Goal: Task Accomplishment & Management: Use online tool/utility

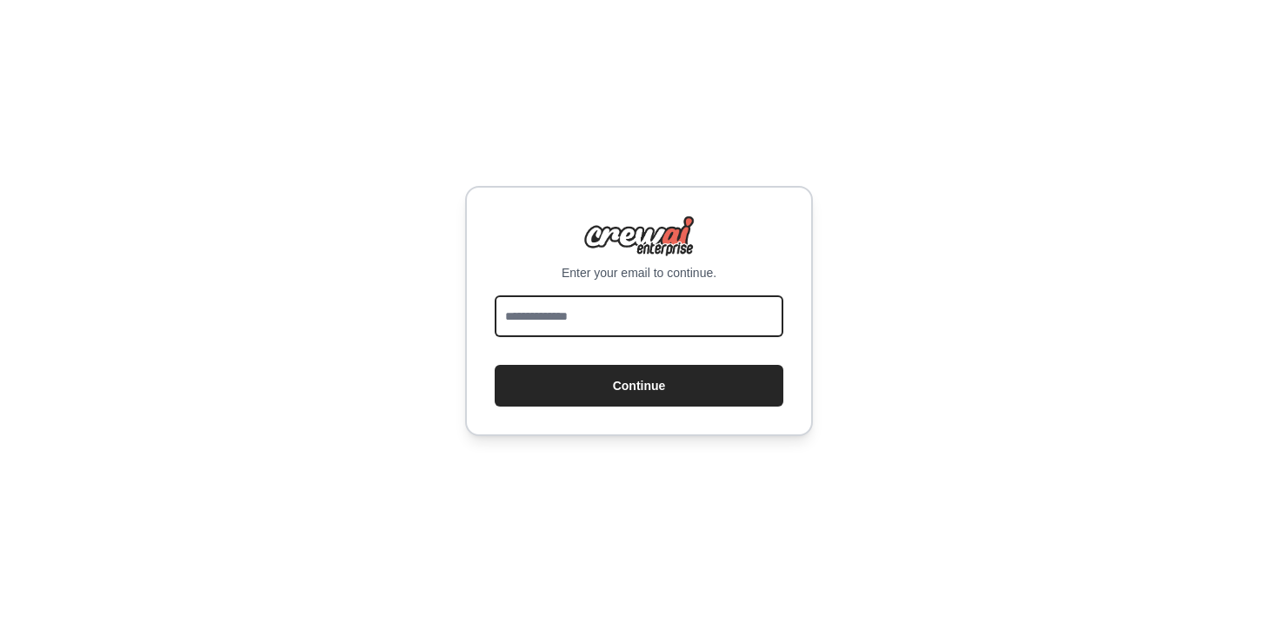
click at [519, 308] on input "email" at bounding box center [639, 317] width 289 height 42
type input "**********"
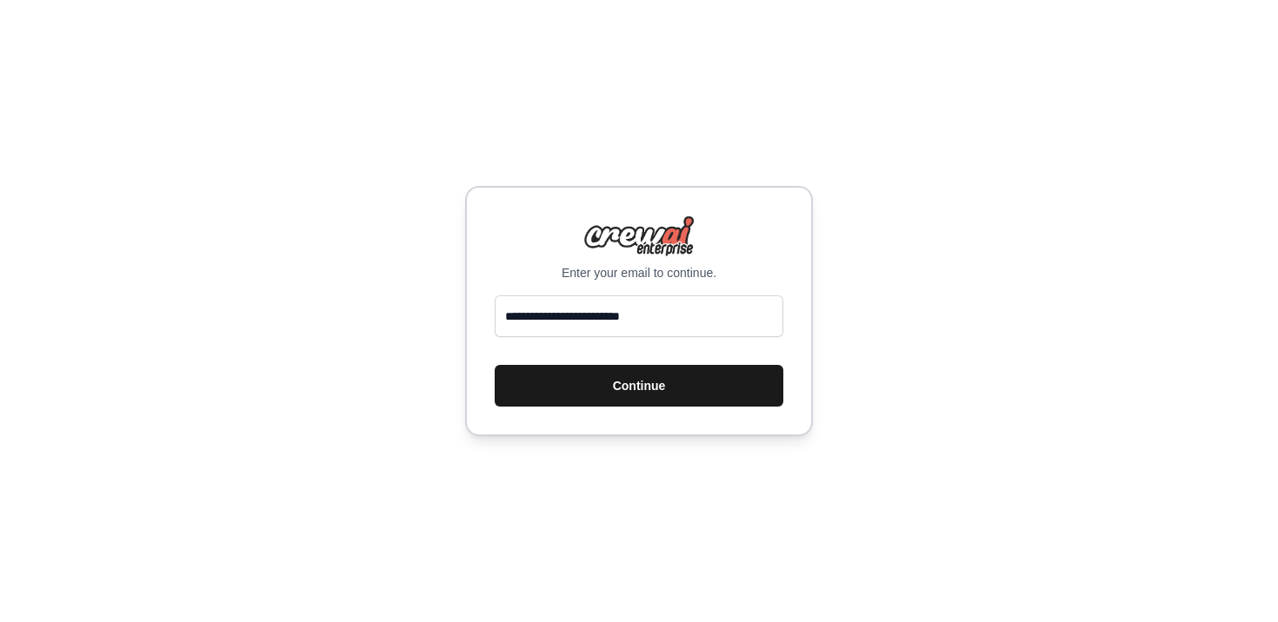
click at [610, 386] on button "Continue" at bounding box center [639, 386] width 289 height 42
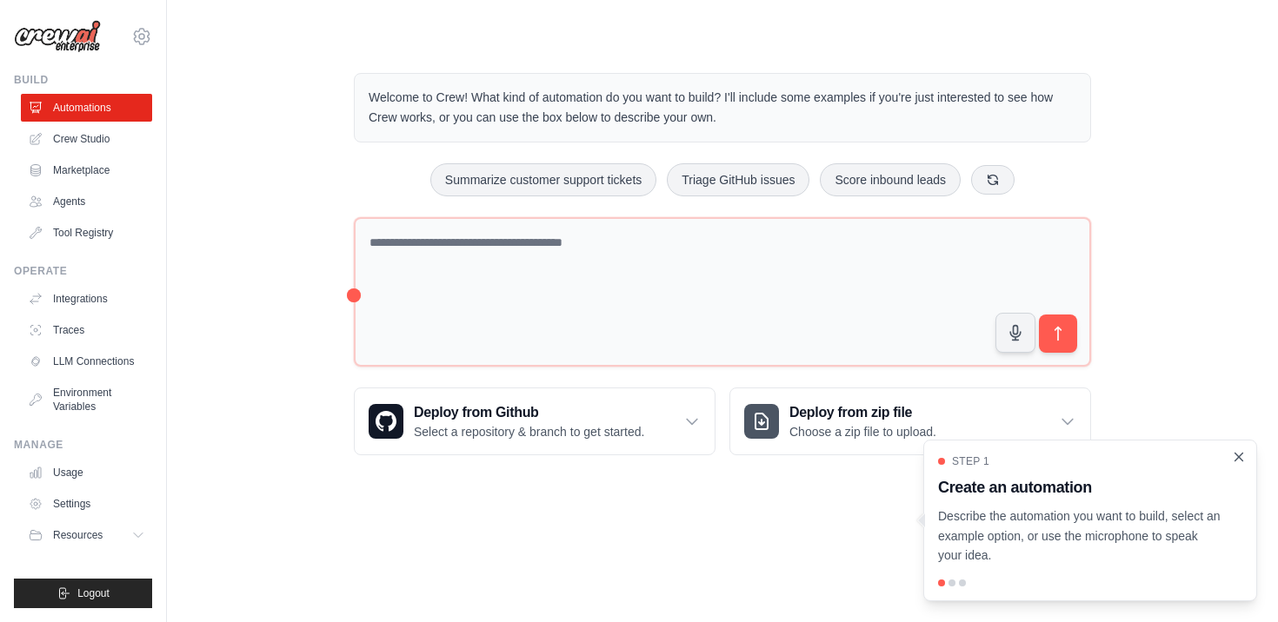
click at [1239, 456] on icon "Close walkthrough" at bounding box center [1239, 457] width 16 height 16
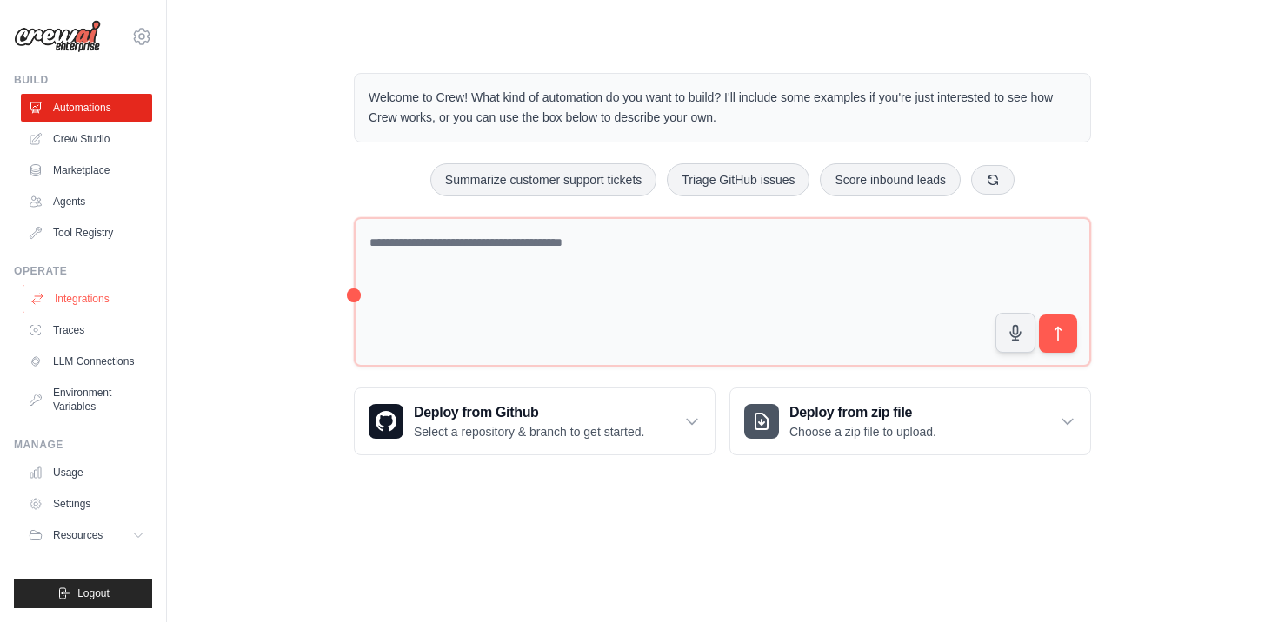
click at [94, 301] on link "Integrations" at bounding box center [88, 299] width 131 height 28
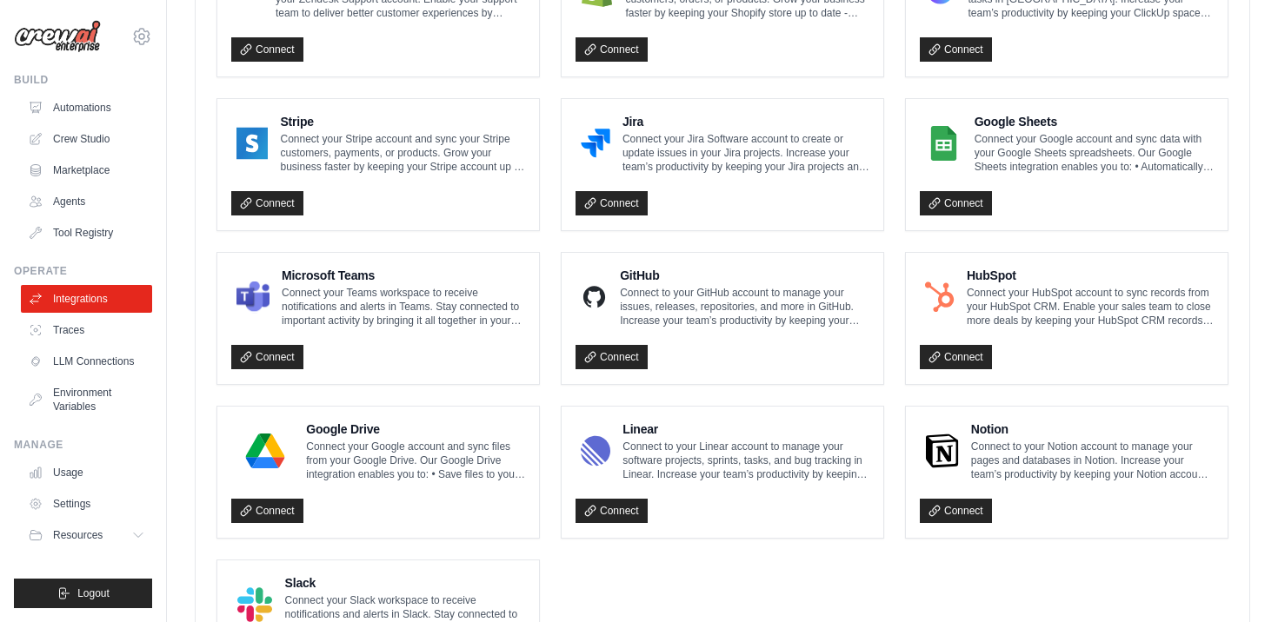
scroll to position [892, 0]
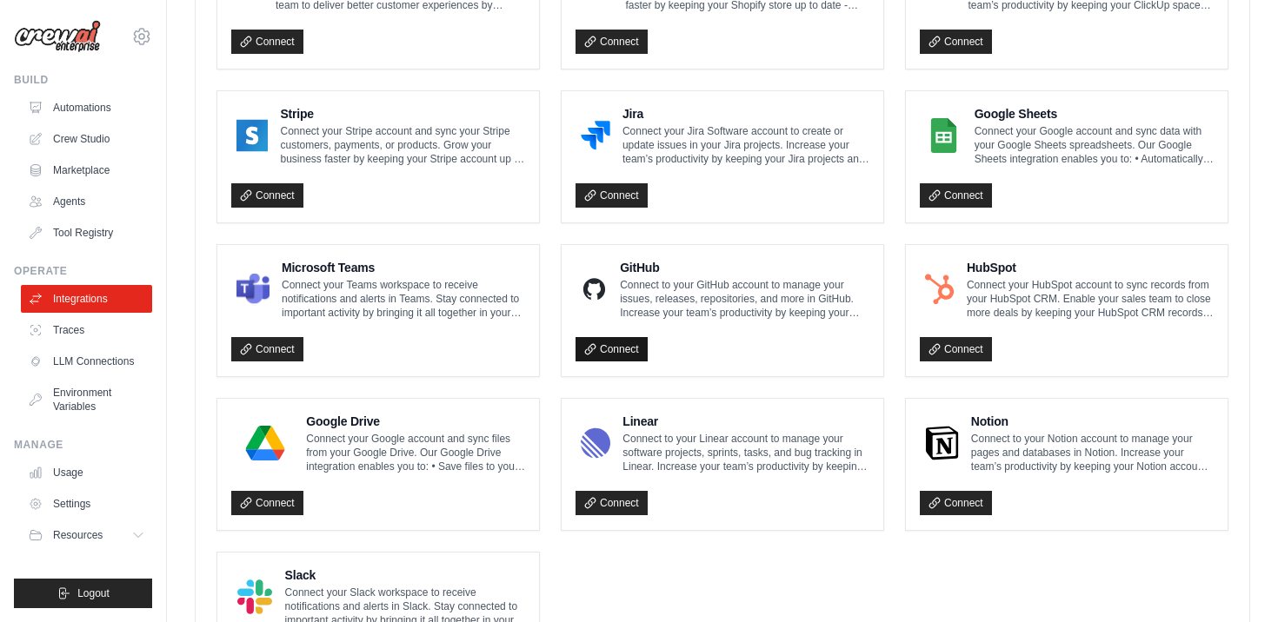
click at [601, 341] on link "Connect" at bounding box center [611, 349] width 72 height 24
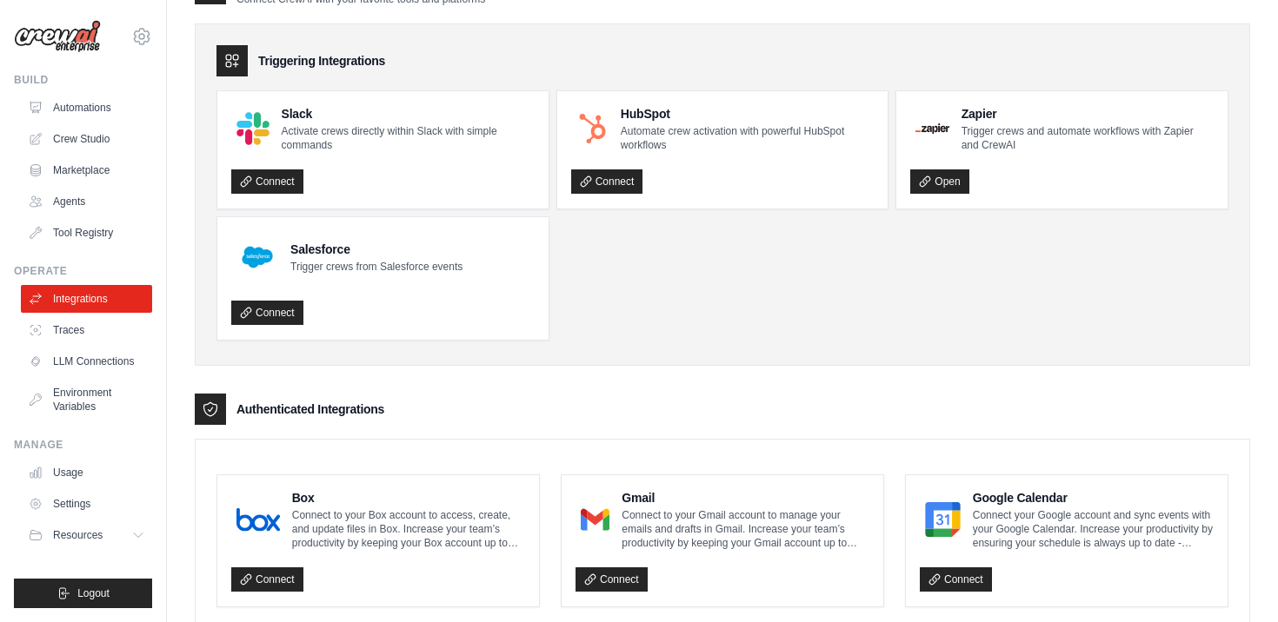
scroll to position [0, 0]
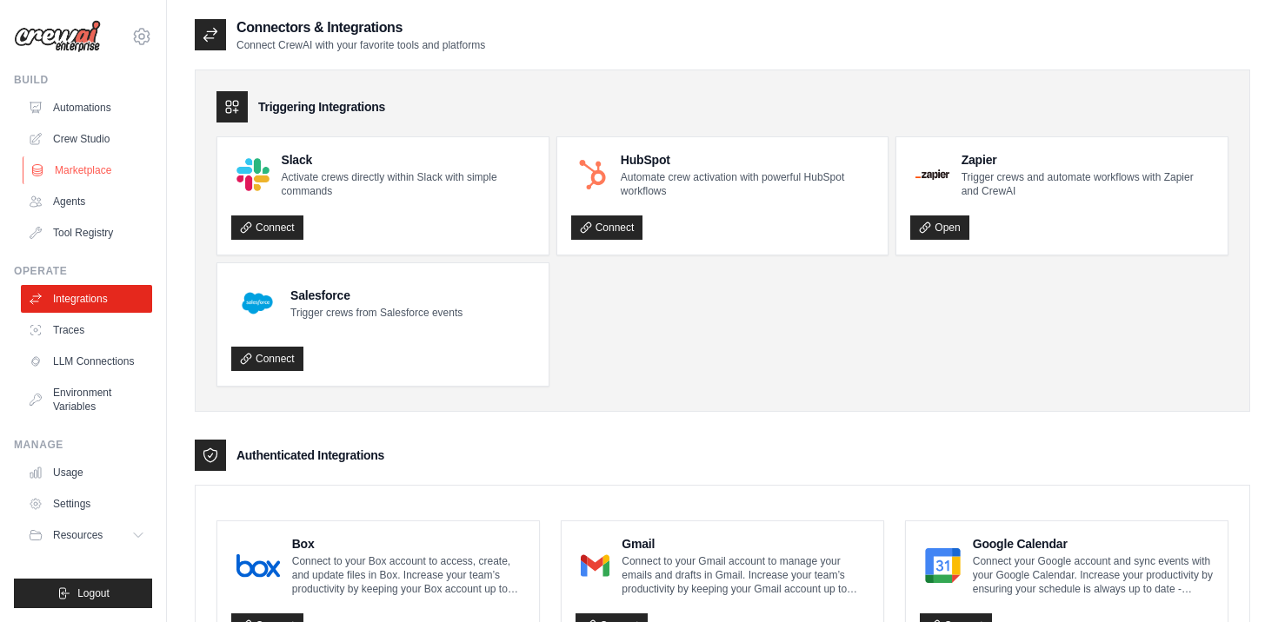
click at [87, 177] on link "Marketplace" at bounding box center [88, 170] width 131 height 28
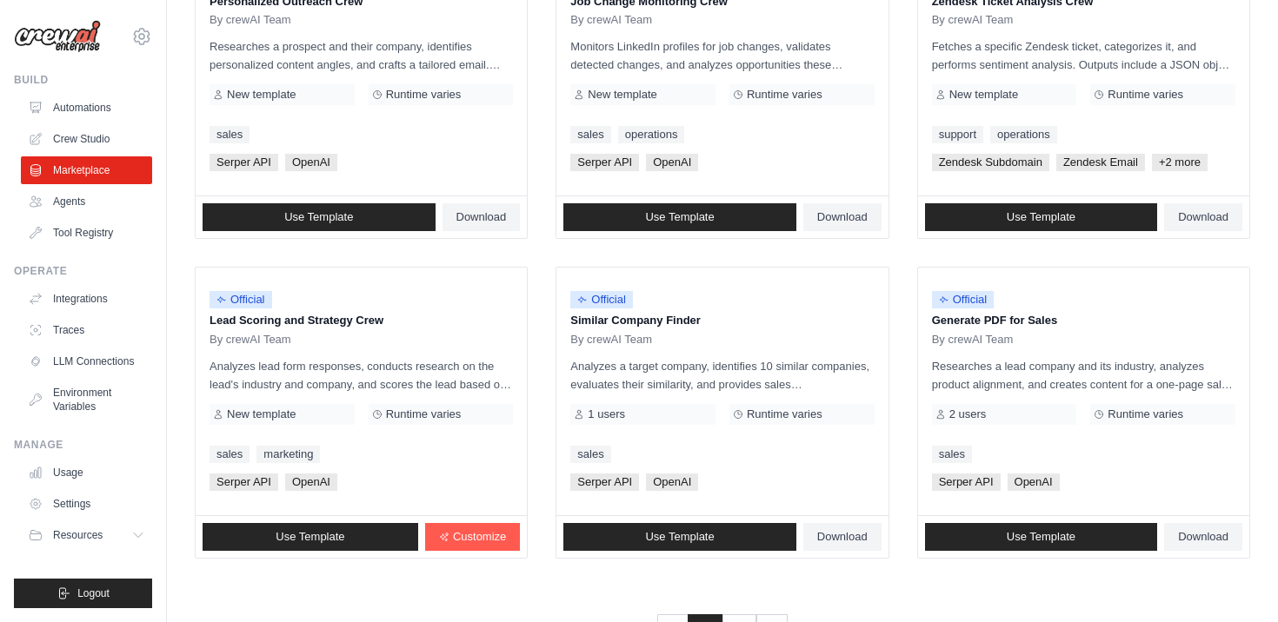
scroll to position [988, 0]
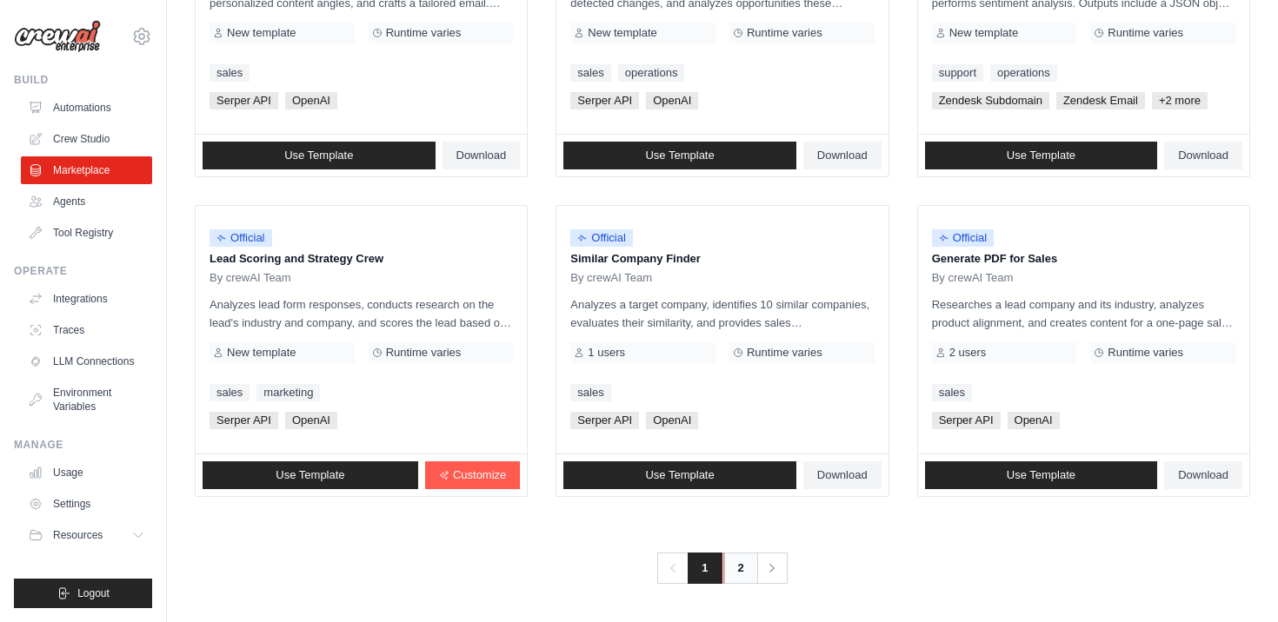
click at [734, 583] on link "2" at bounding box center [740, 568] width 35 height 31
click at [736, 565] on link "2" at bounding box center [740, 568] width 35 height 31
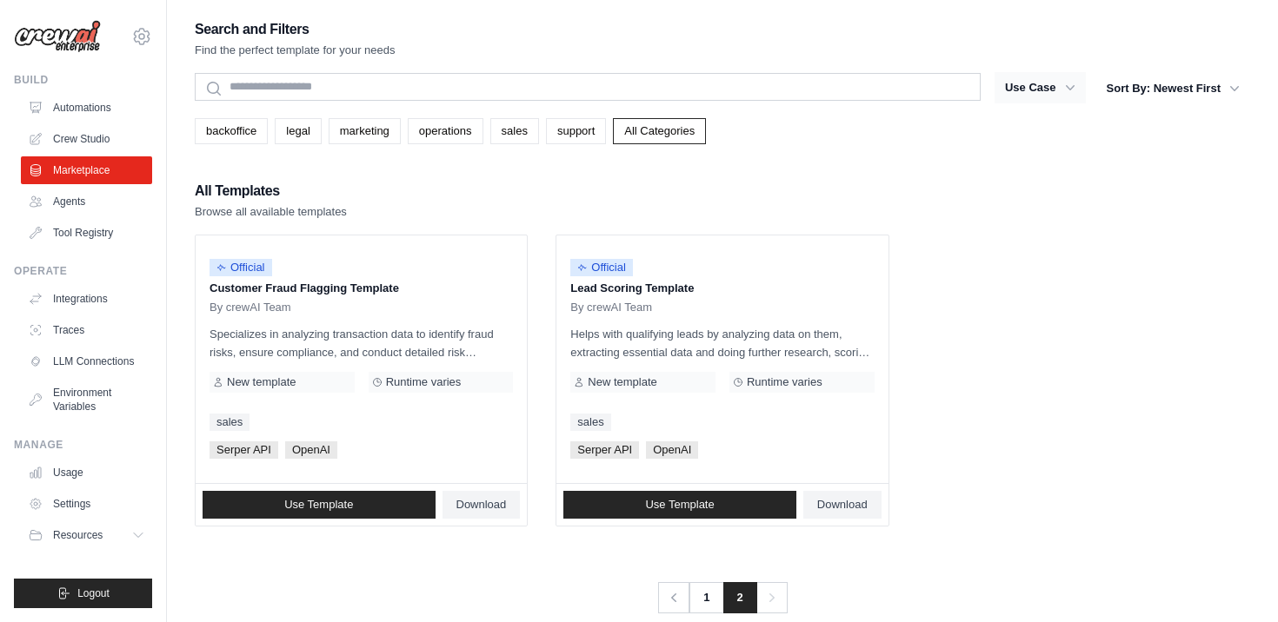
click at [1052, 86] on button "Use Case" at bounding box center [1039, 87] width 91 height 31
click at [1073, 87] on icon "button" at bounding box center [1069, 87] width 17 height 17
click at [668, 134] on link "All Categories" at bounding box center [659, 131] width 93 height 26
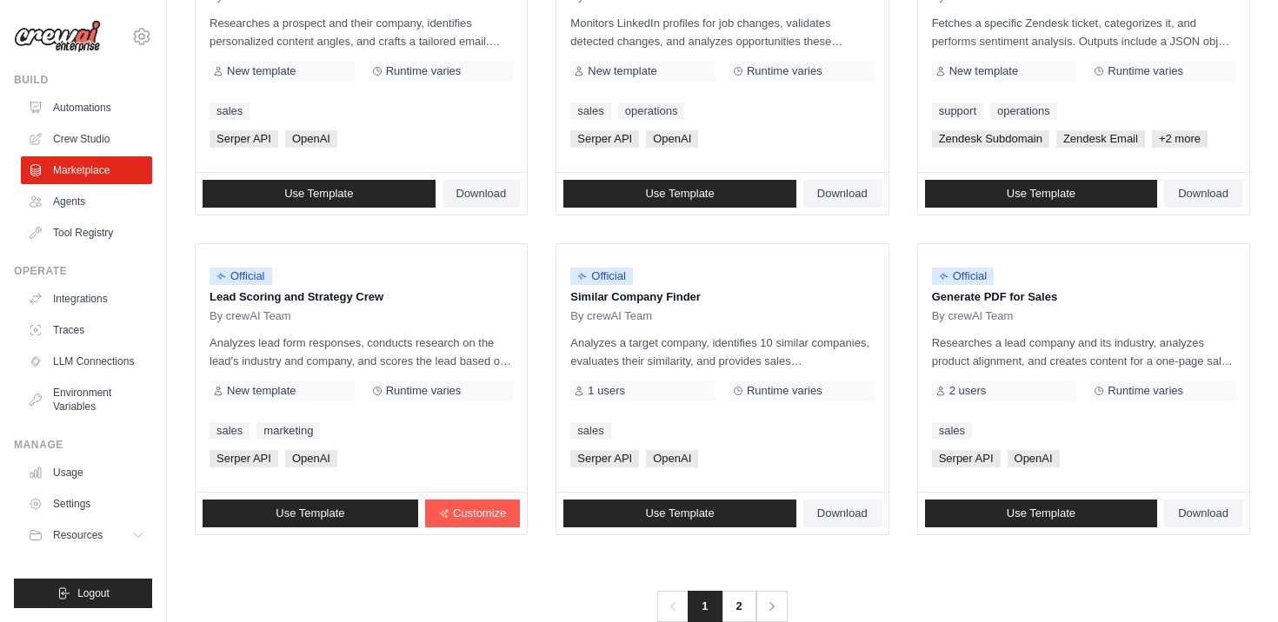
scroll to position [988, 0]
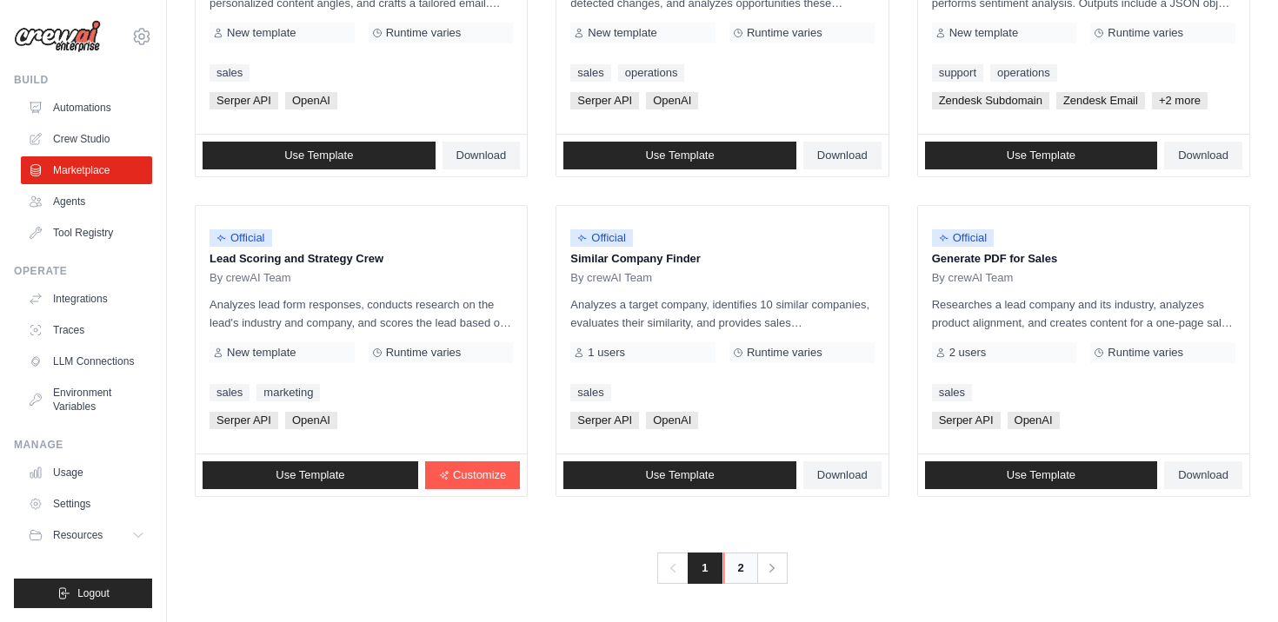
click at [736, 569] on link "2" at bounding box center [740, 568] width 35 height 31
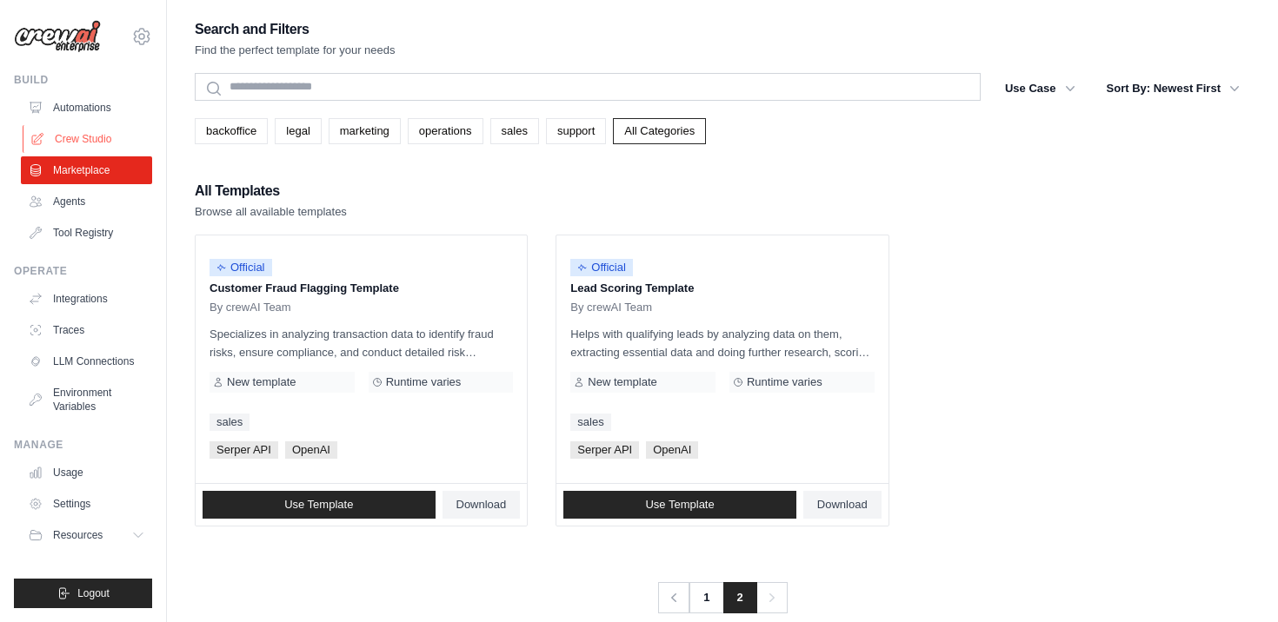
click at [83, 135] on link "Crew Studio" at bounding box center [88, 139] width 131 height 28
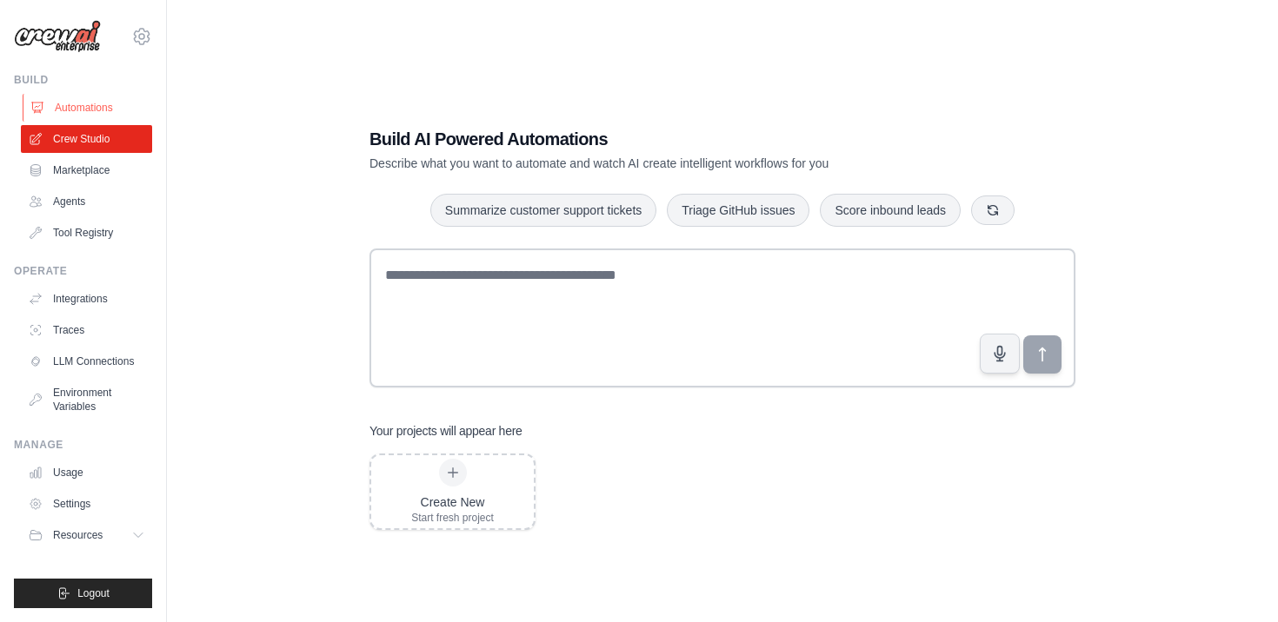
click at [74, 114] on link "Automations" at bounding box center [88, 108] width 131 height 28
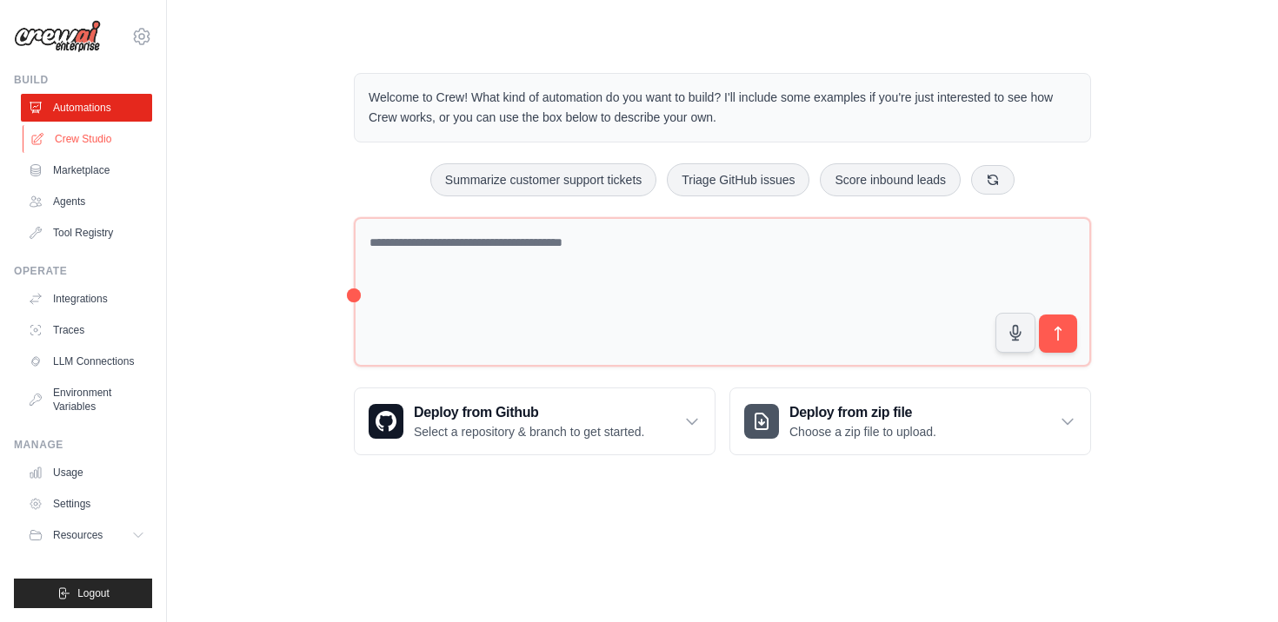
click at [82, 133] on link "Crew Studio" at bounding box center [88, 139] width 131 height 28
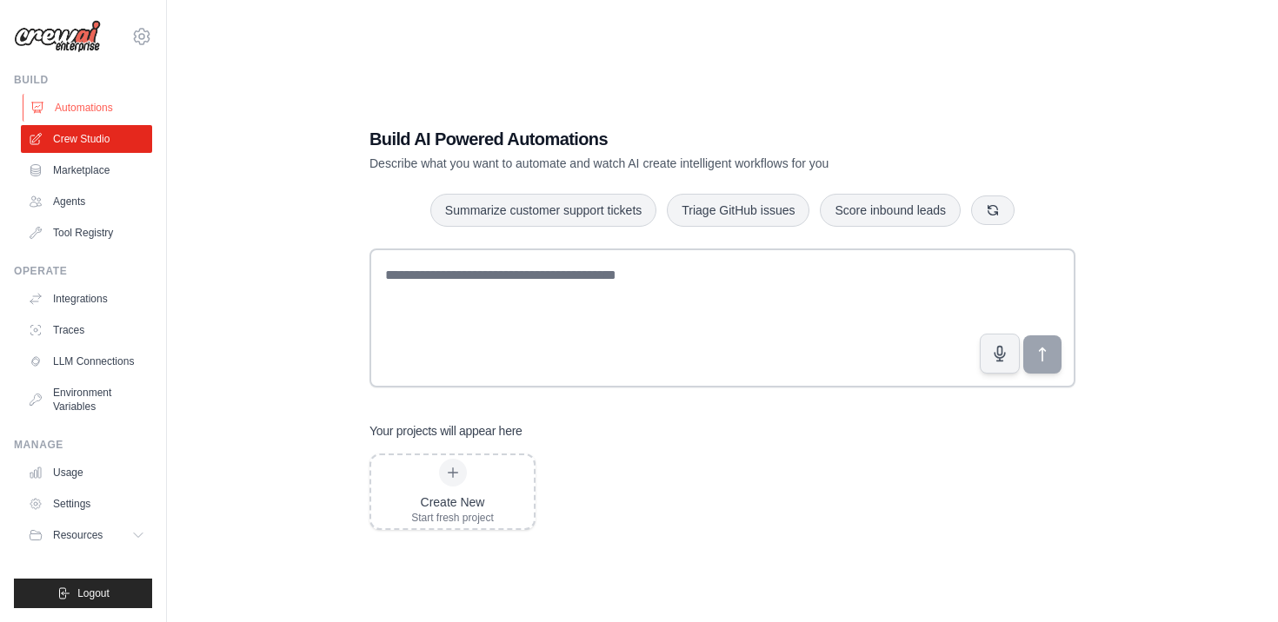
click at [80, 106] on link "Automations" at bounding box center [88, 108] width 131 height 28
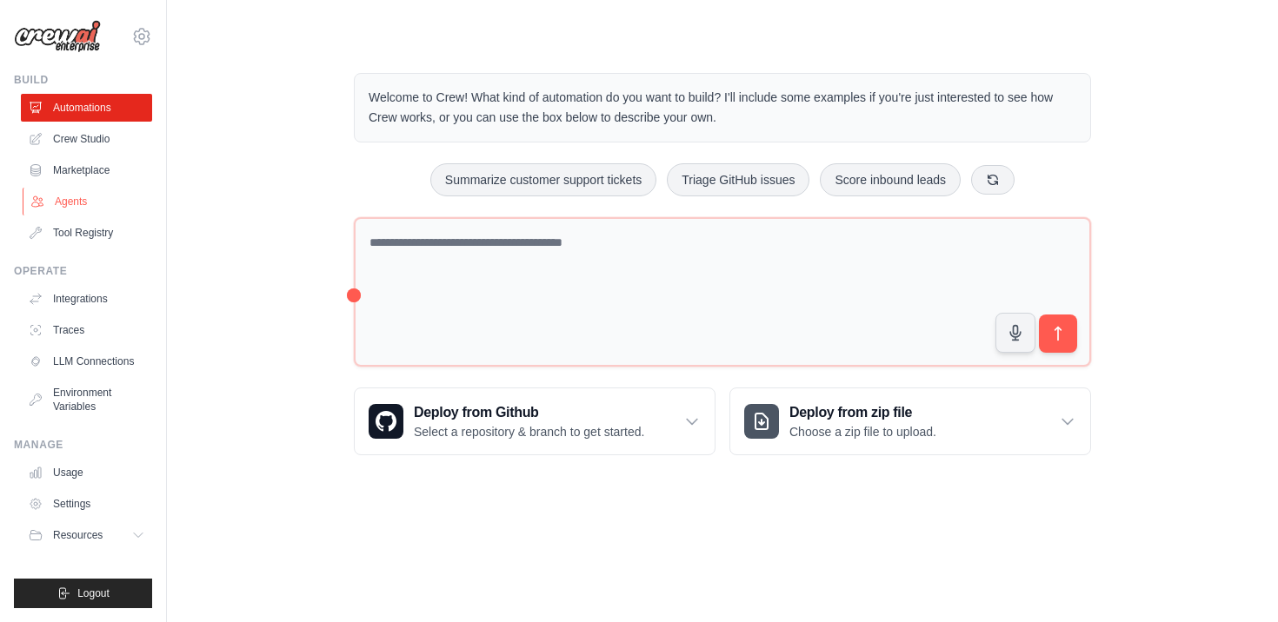
click at [80, 198] on link "Agents" at bounding box center [88, 202] width 131 height 28
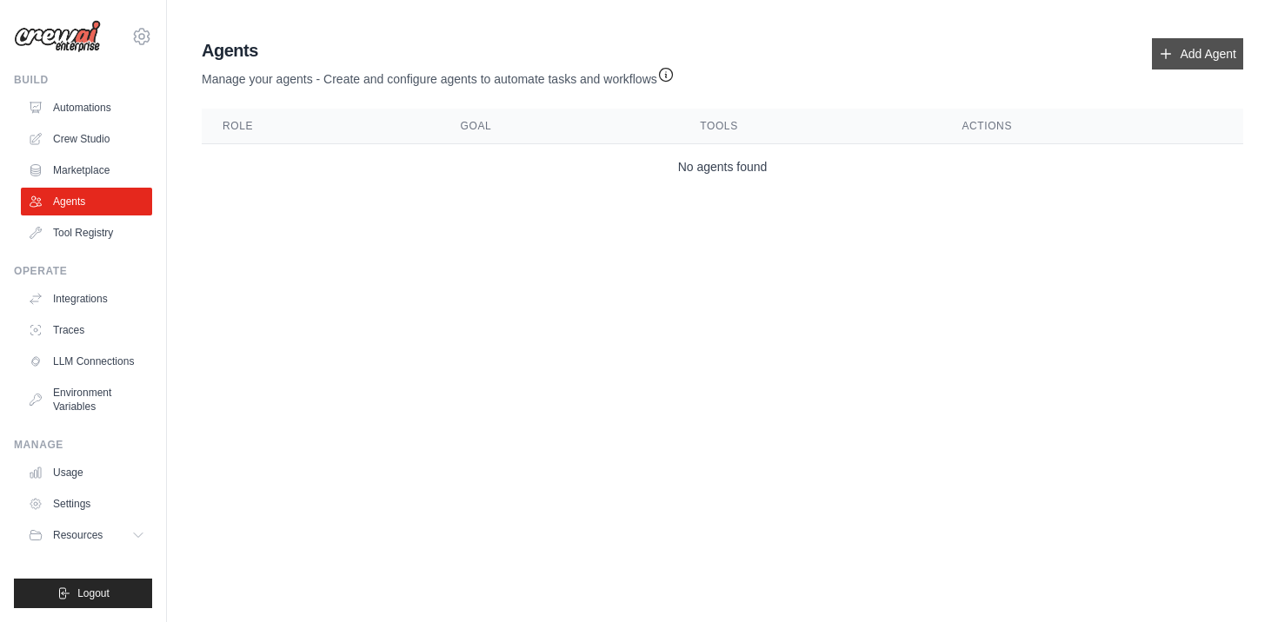
click at [1179, 56] on link "Add Agent" at bounding box center [1197, 53] width 91 height 31
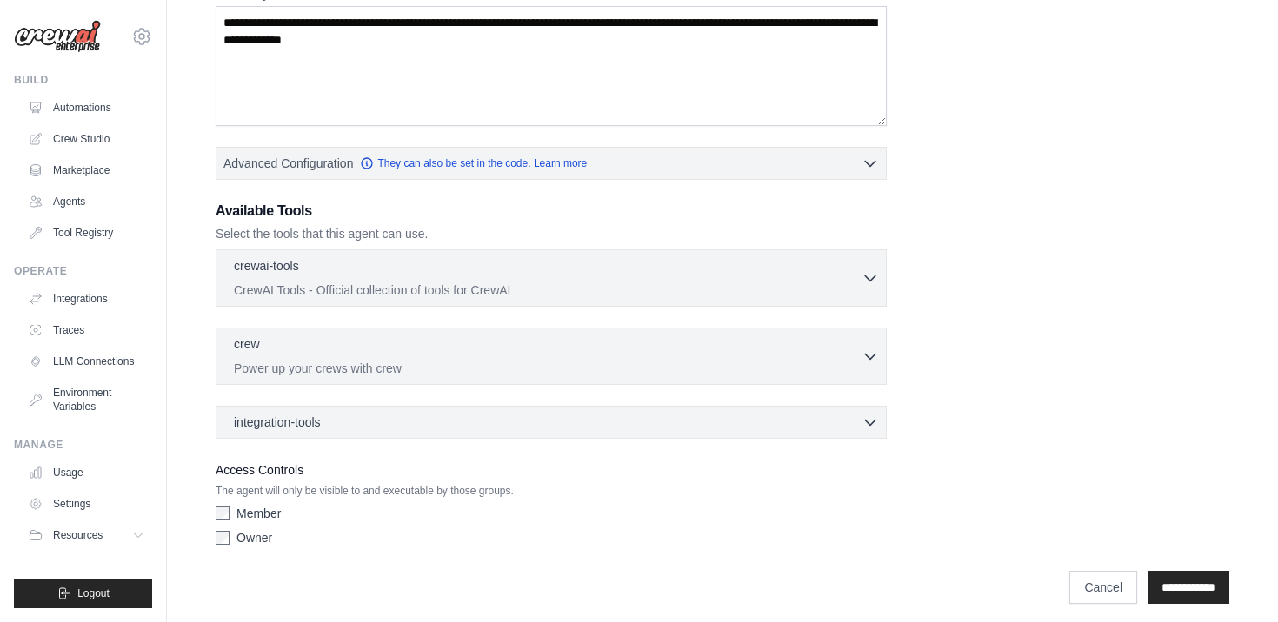
scroll to position [310, 0]
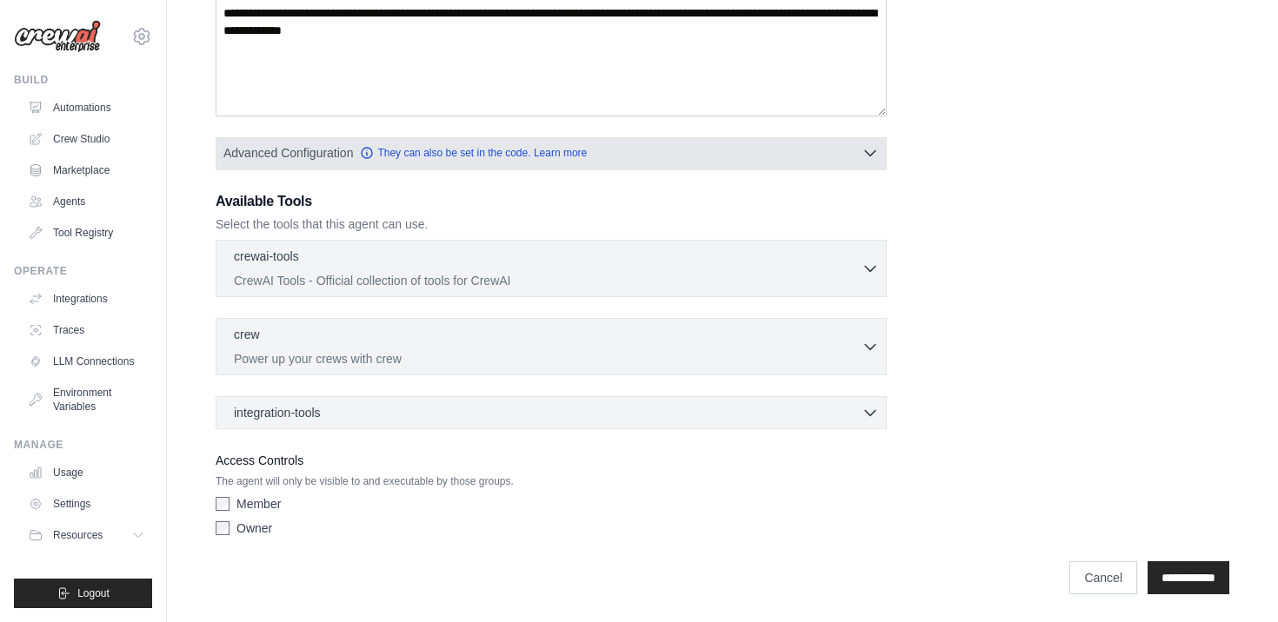
click at [739, 158] on button "Advanced Configuration They can also be set in the code. Learn more" at bounding box center [550, 152] width 669 height 31
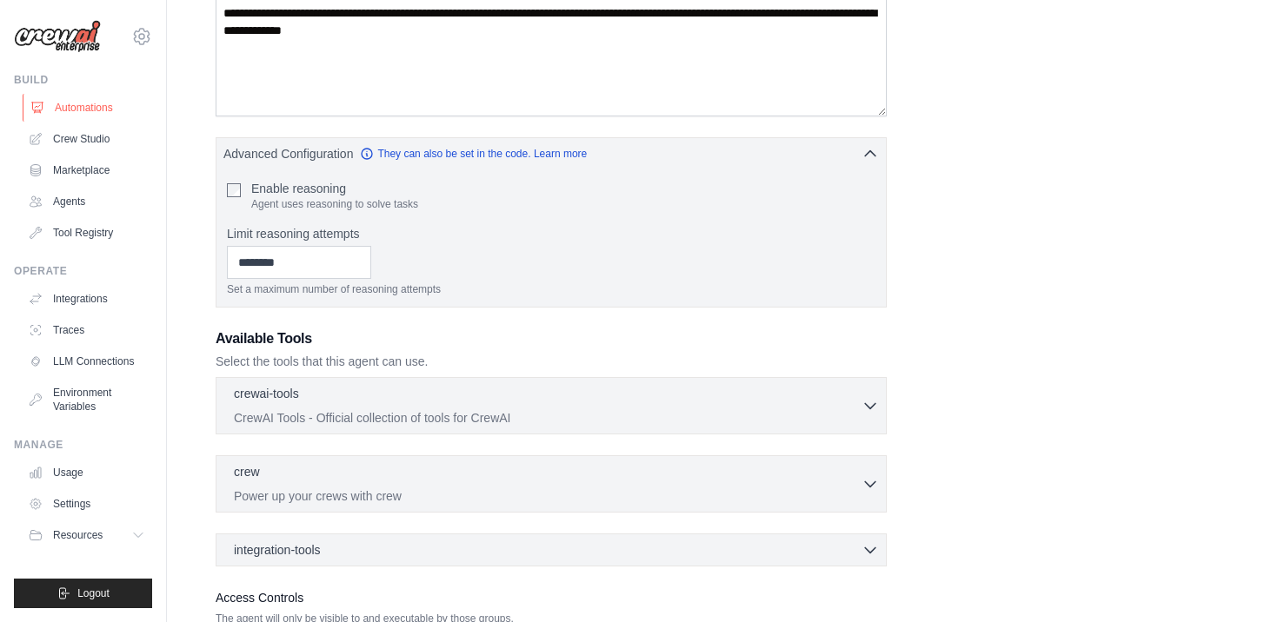
click at [74, 103] on link "Automations" at bounding box center [88, 108] width 131 height 28
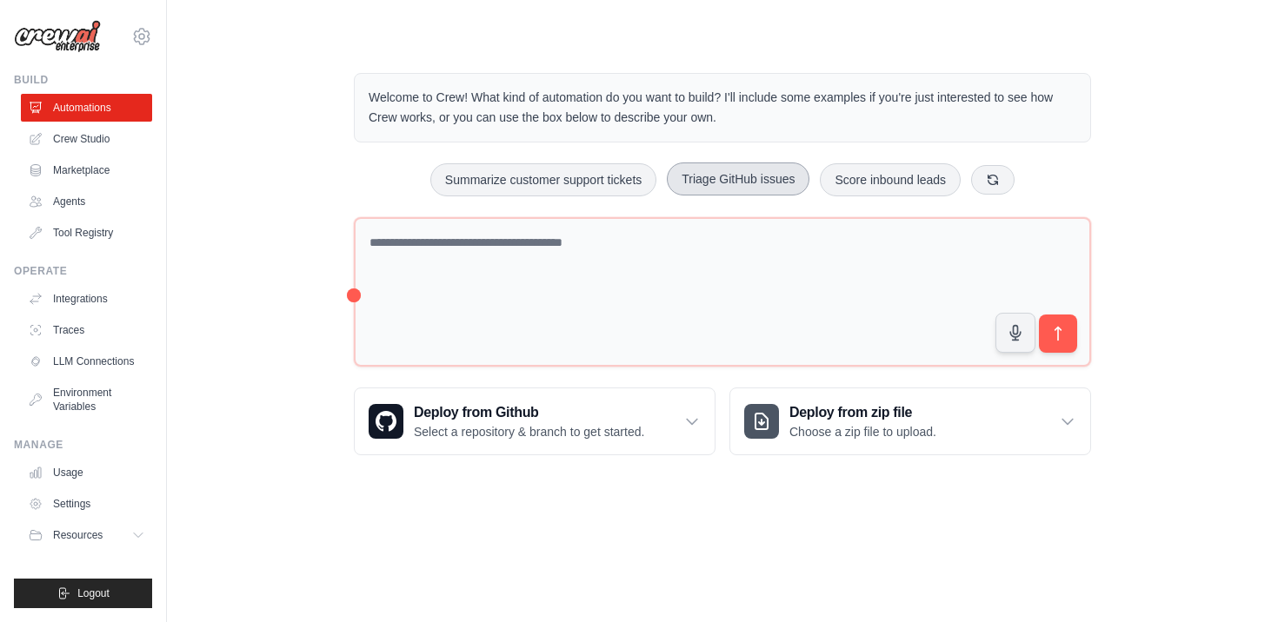
click at [737, 180] on button "Triage GitHub issues" at bounding box center [738, 179] width 143 height 33
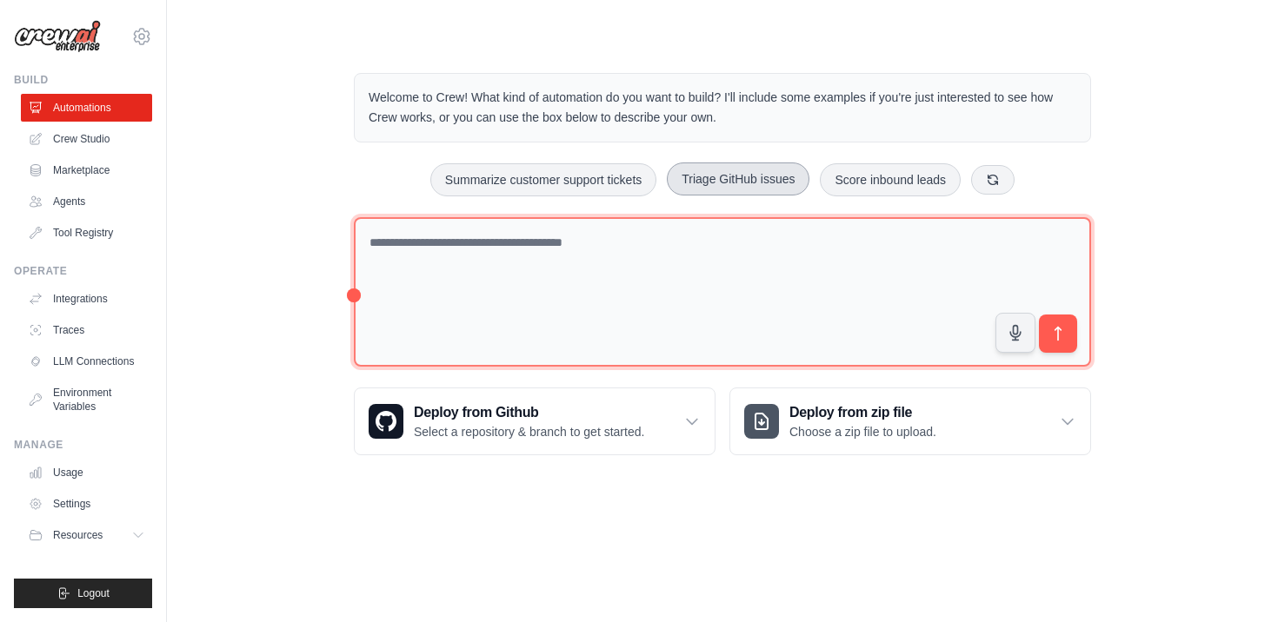
type textarea "**********"
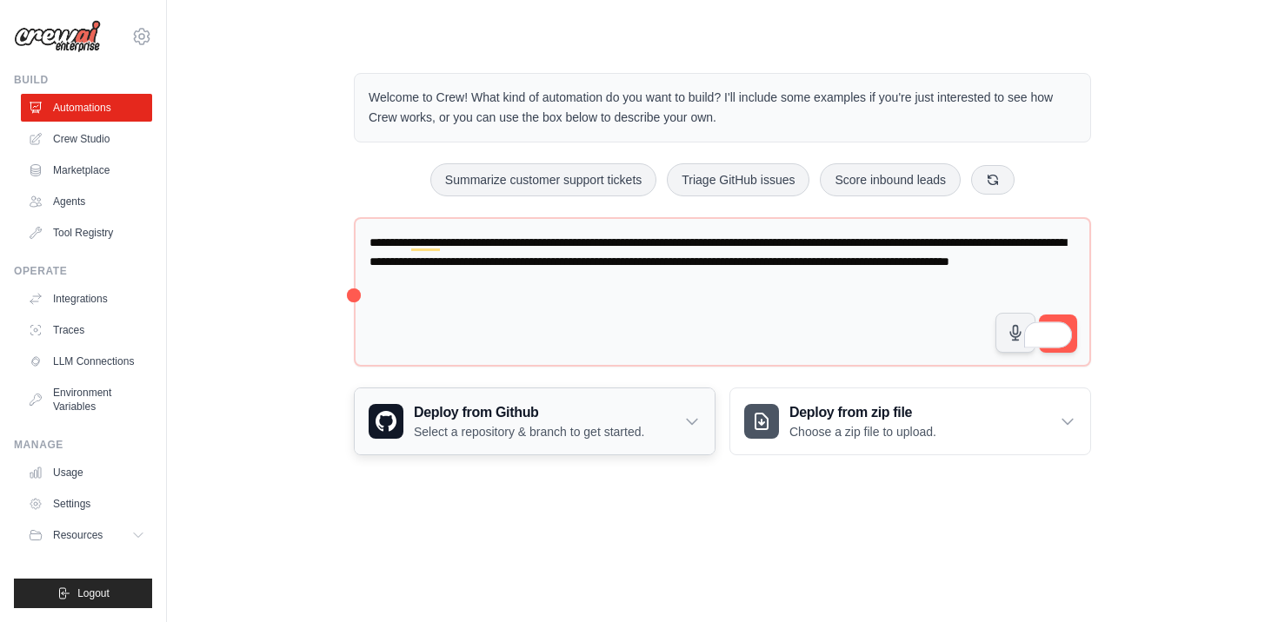
click at [580, 419] on h3 "Deploy from Github" at bounding box center [529, 412] width 230 height 21
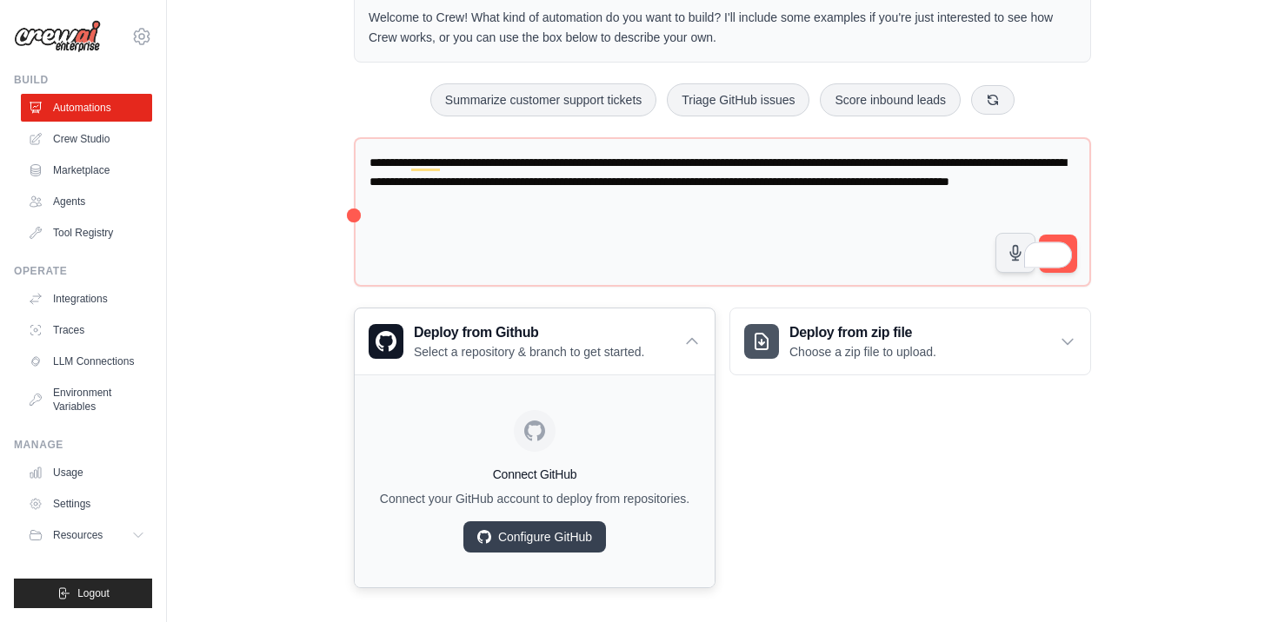
scroll to position [83, 0]
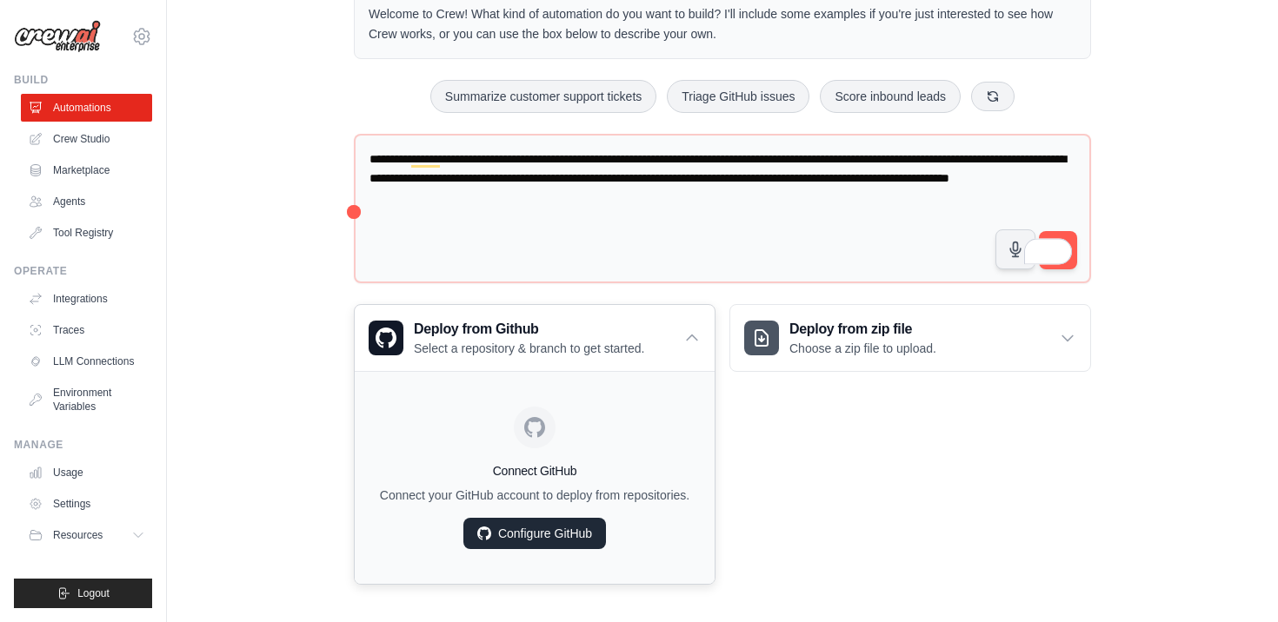
click at [526, 549] on link "Configure GitHub" at bounding box center [534, 533] width 143 height 31
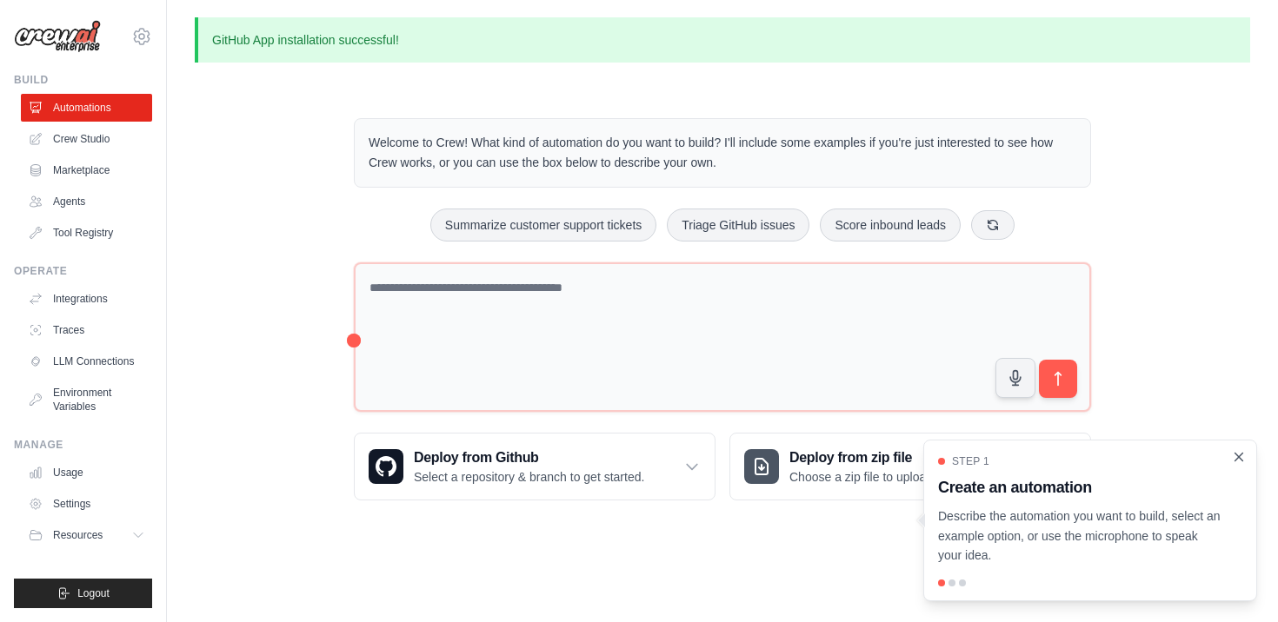
click at [1239, 457] on icon "Close walkthrough" at bounding box center [1239, 457] width 8 height 8
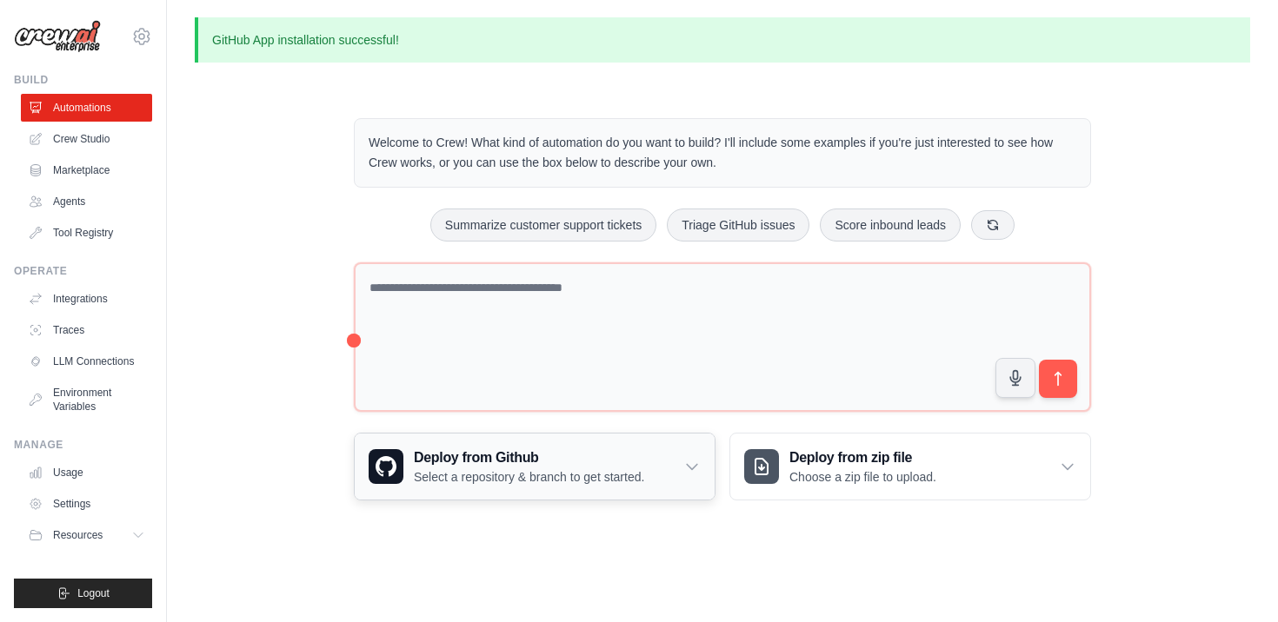
click at [698, 469] on icon at bounding box center [691, 466] width 17 height 17
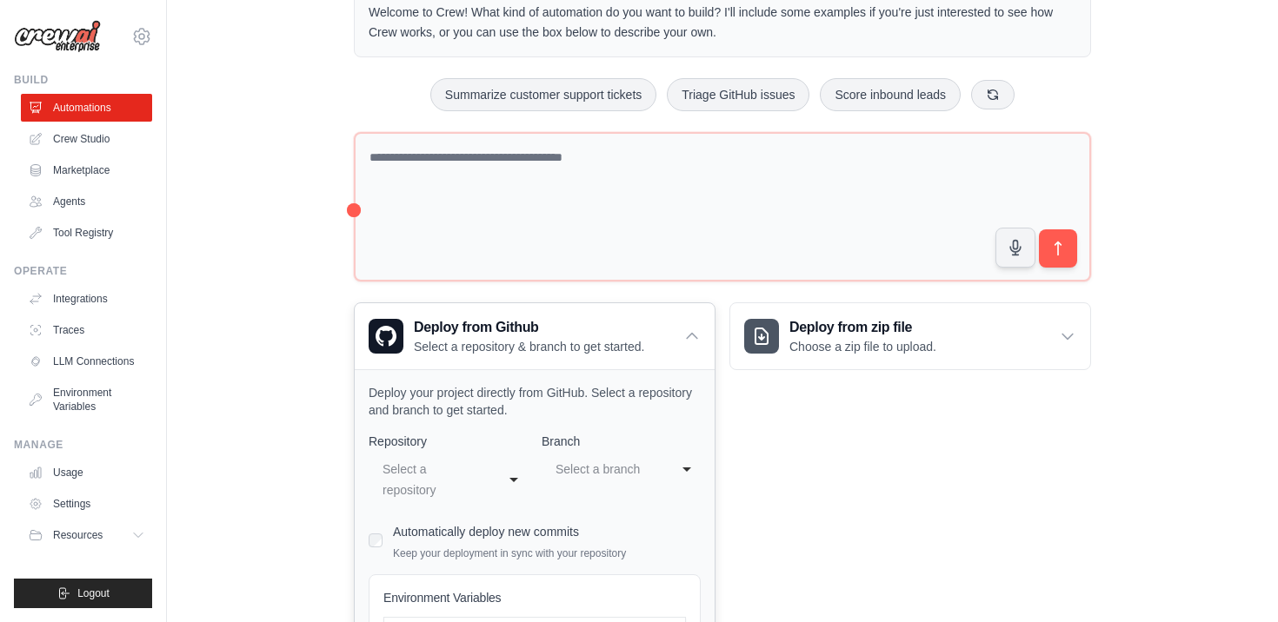
scroll to position [134, 0]
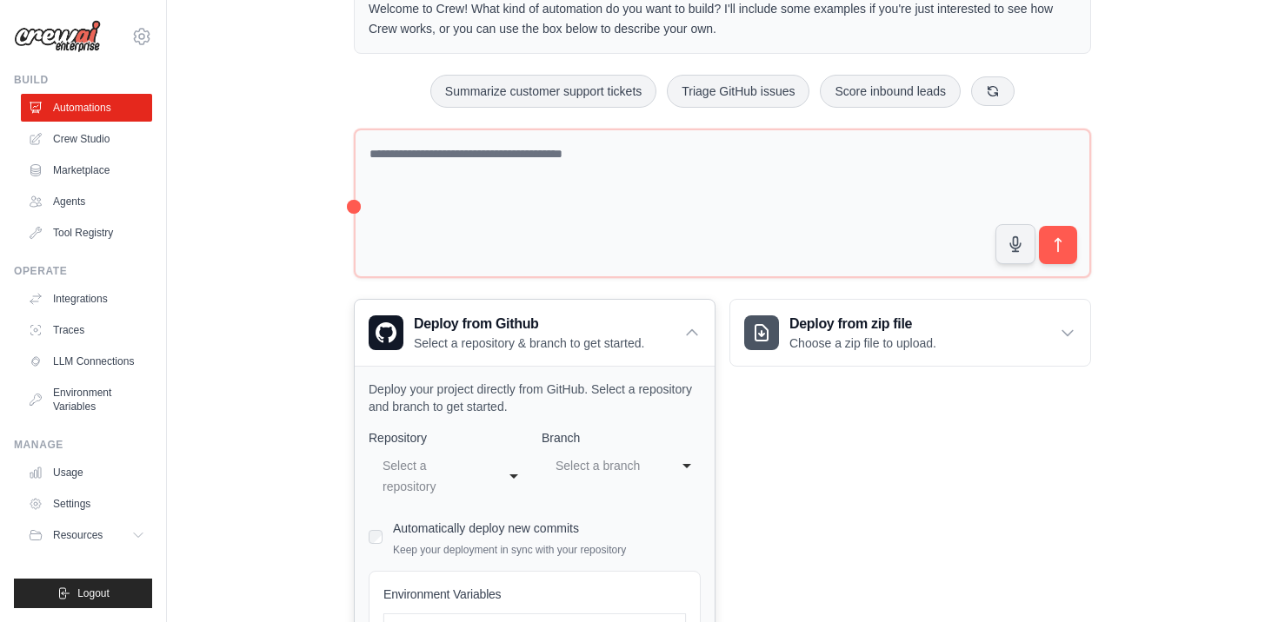
click at [512, 475] on div "**********" at bounding box center [448, 476] width 159 height 52
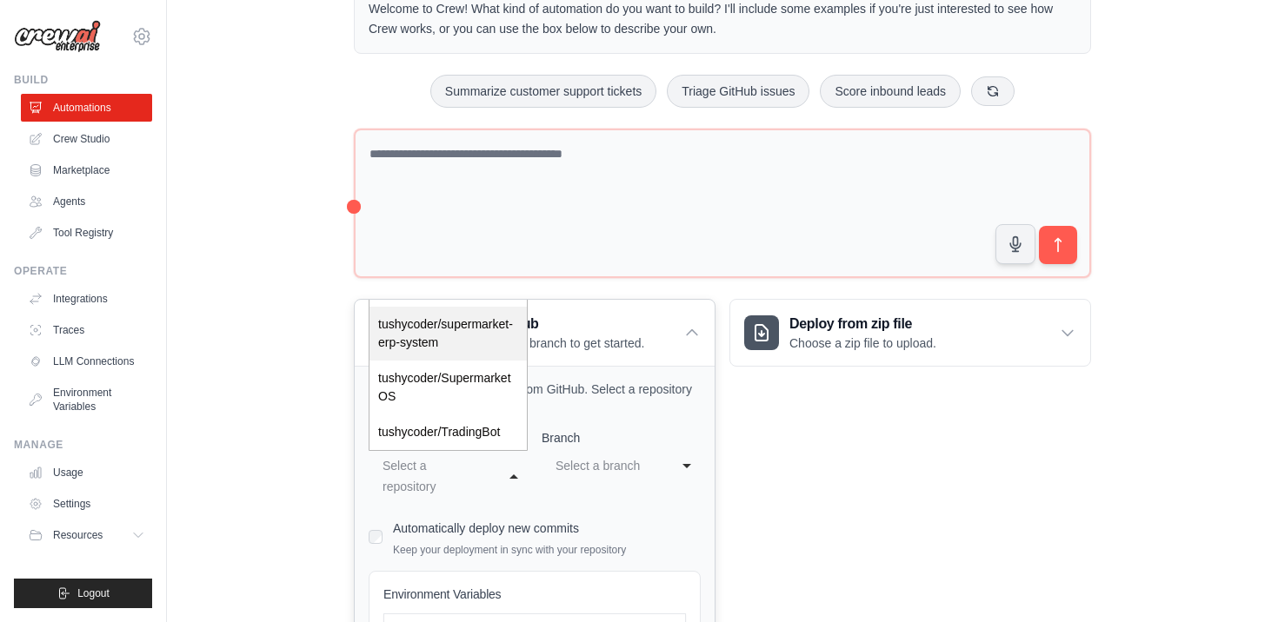
select select "**********"
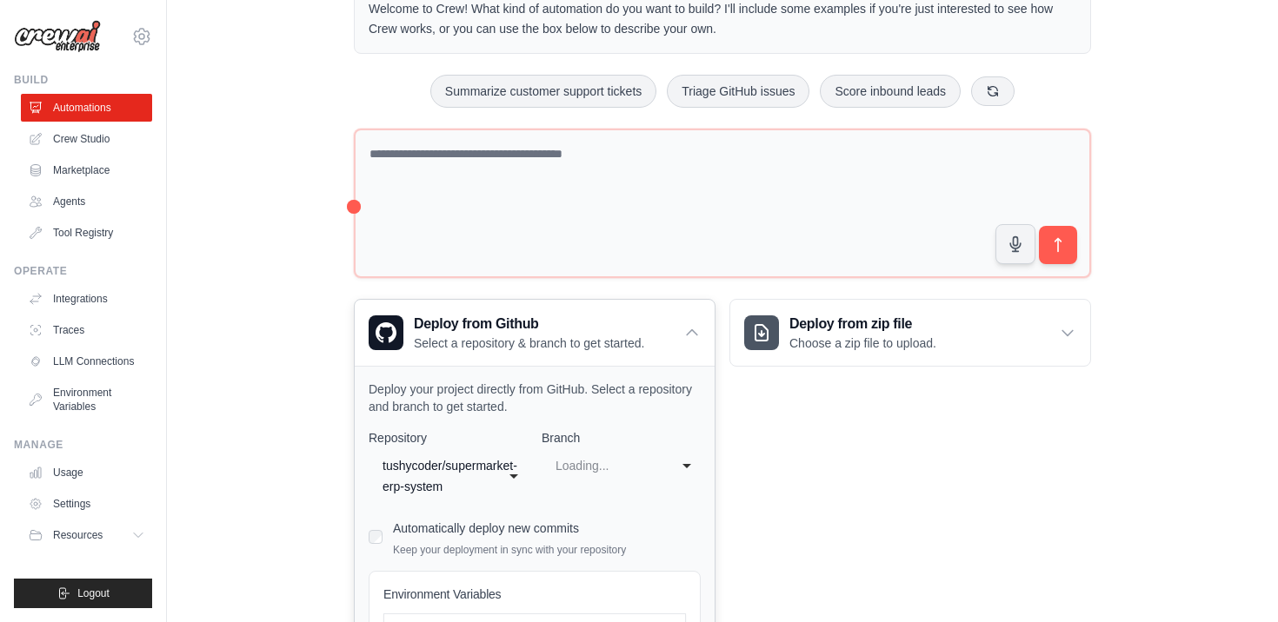
select select "****"
click at [479, 459] on div "tushycoder/supermarket-erp-system" at bounding box center [430, 476] width 96 height 42
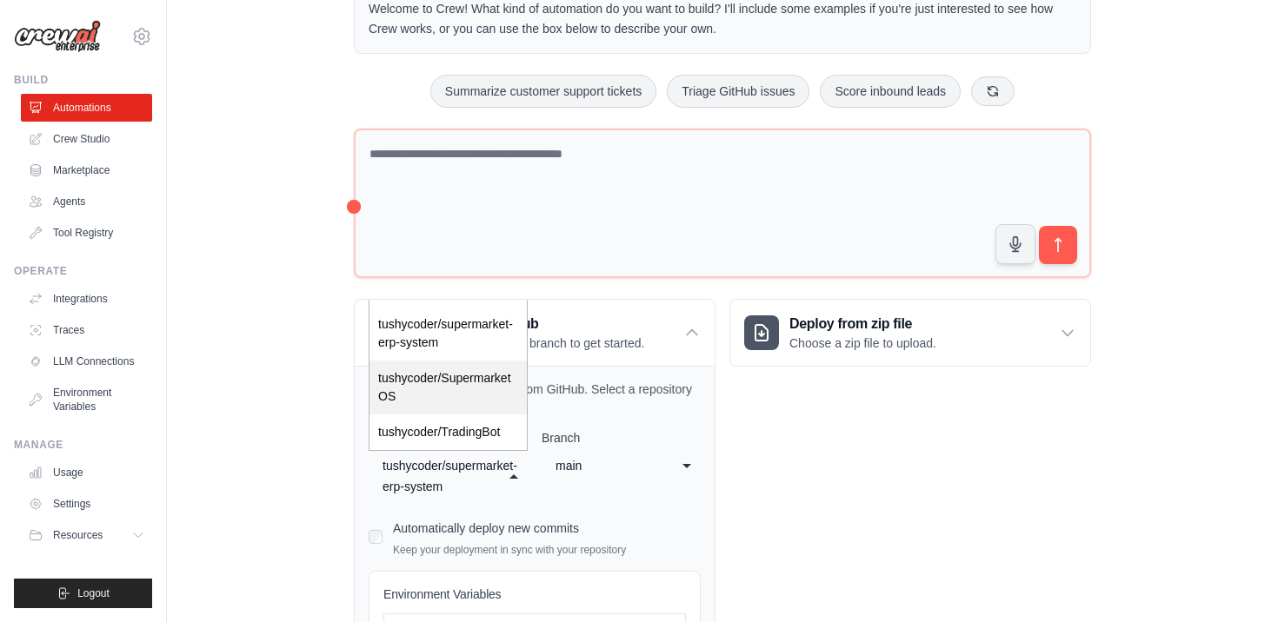
select select "**********"
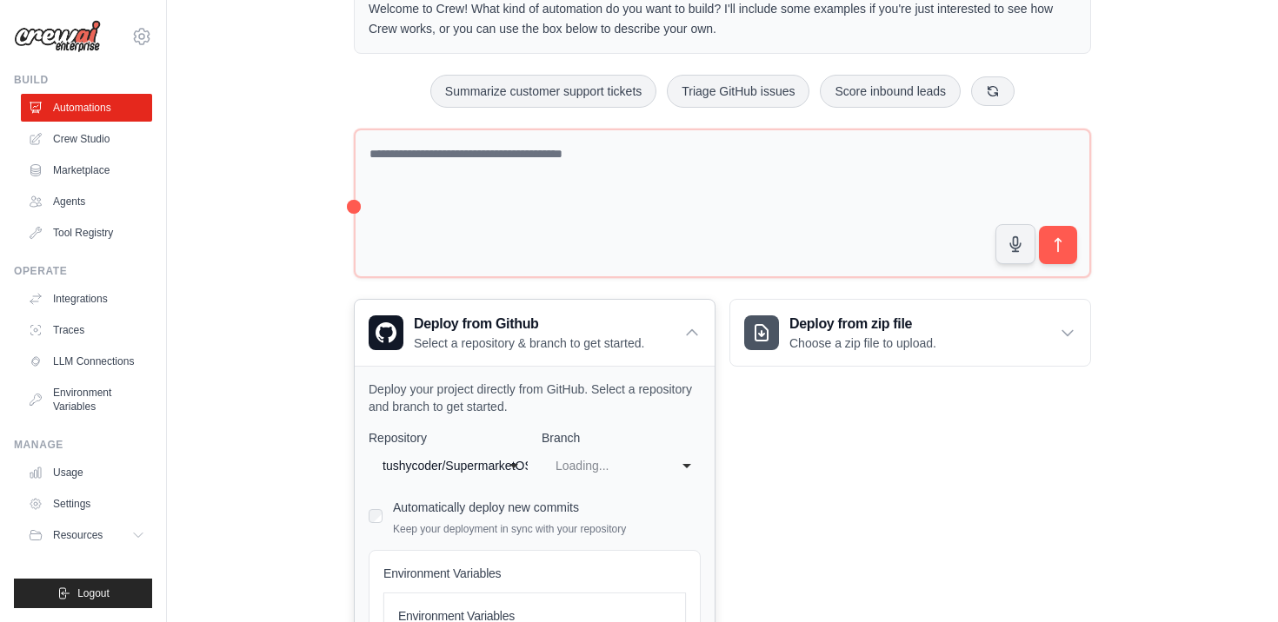
select select "****"
click at [615, 460] on div "main" at bounding box center [603, 465] width 96 height 21
click at [593, 548] on div "**********" at bounding box center [535, 614] width 332 height 370
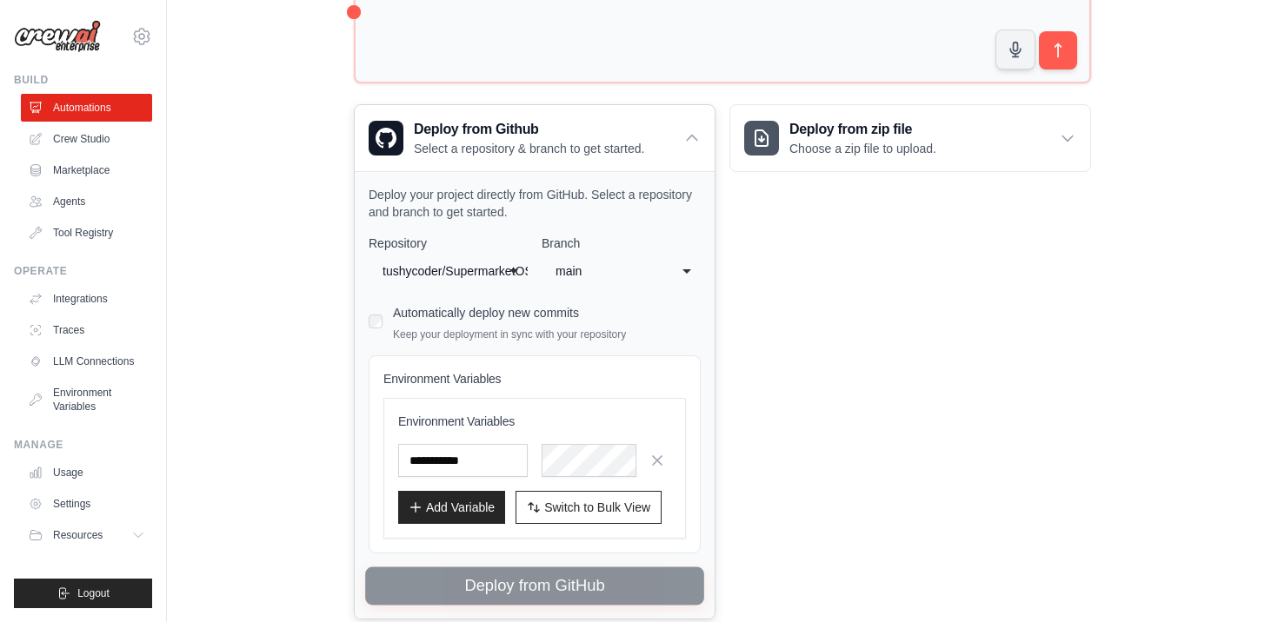
scroll to position [388, 0]
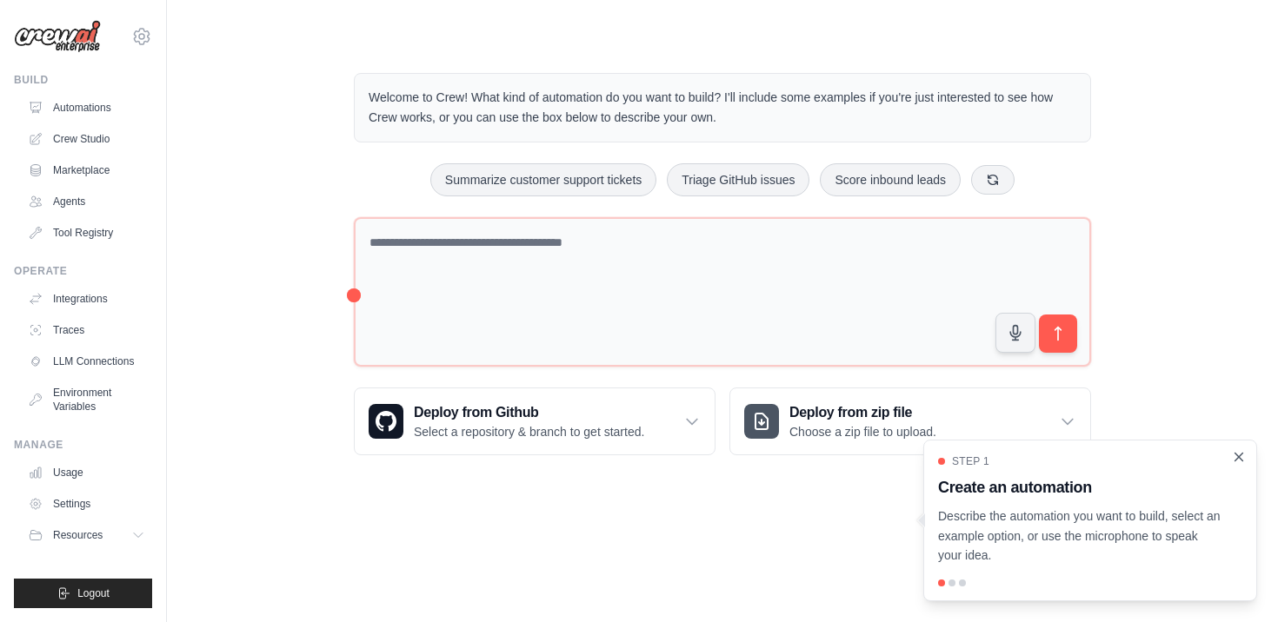
click at [1236, 456] on icon "Close walkthrough" at bounding box center [1239, 457] width 16 height 16
